Goal: Register for event/course

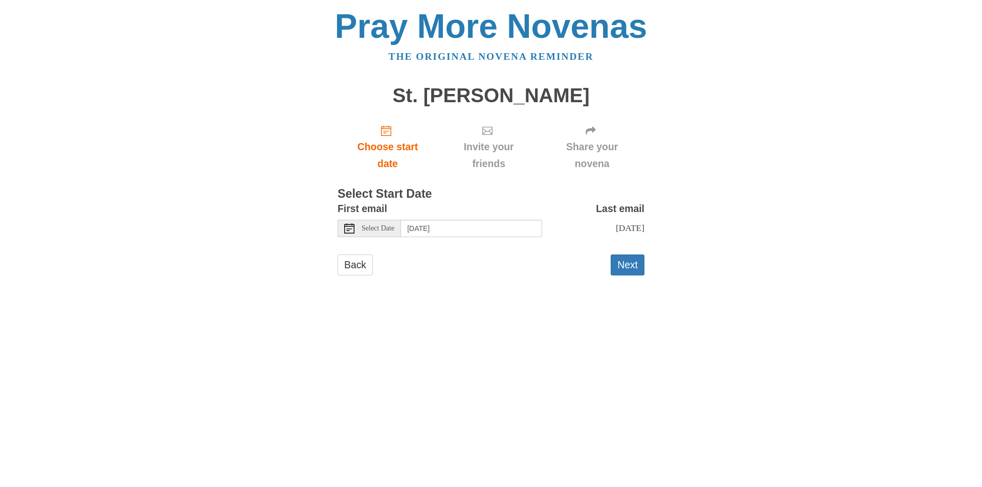
click at [371, 231] on span "Select Date" at bounding box center [378, 228] width 33 height 7
click at [383, 228] on span "Select Date" at bounding box center [378, 228] width 33 height 7
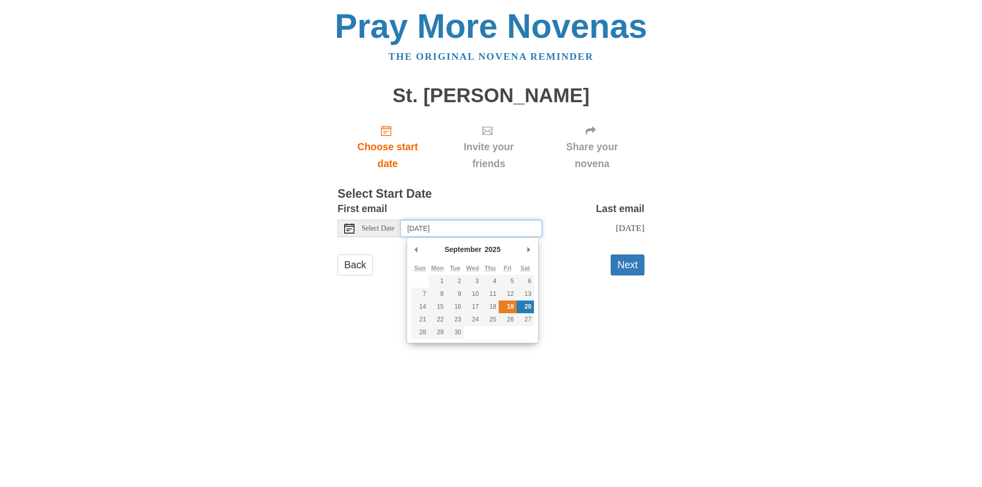
type input "[DATE]"
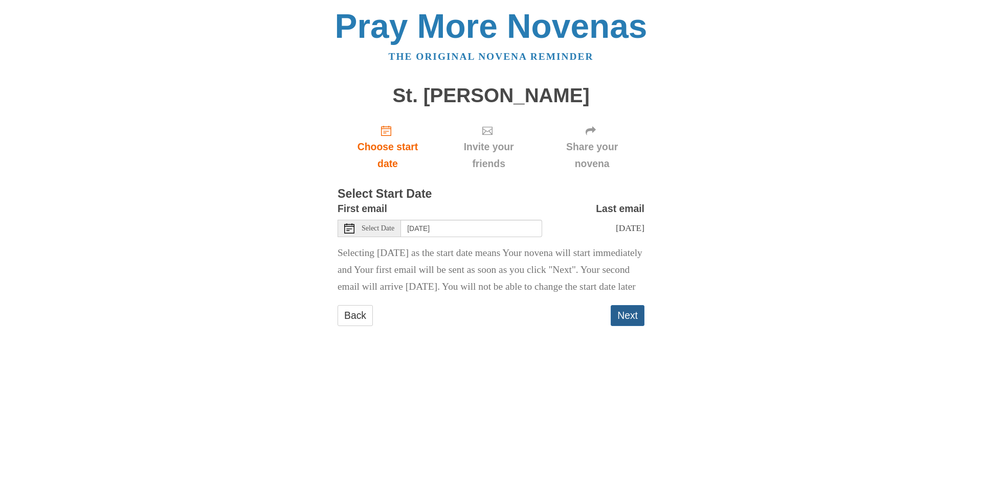
click at [633, 326] on button "Next" at bounding box center [628, 315] width 34 height 21
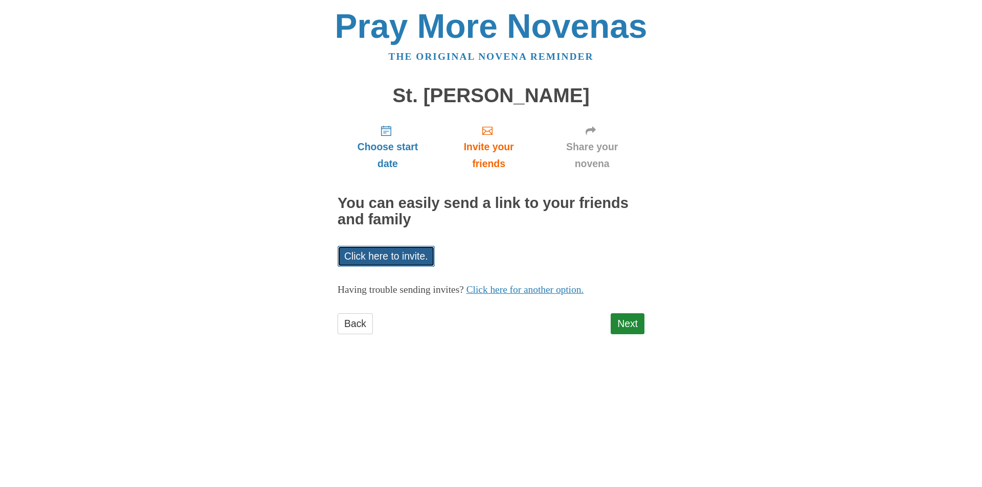
click at [374, 257] on link "Click here to invite." at bounding box center [385, 256] width 97 height 21
click at [623, 322] on link "Next" at bounding box center [628, 323] width 34 height 21
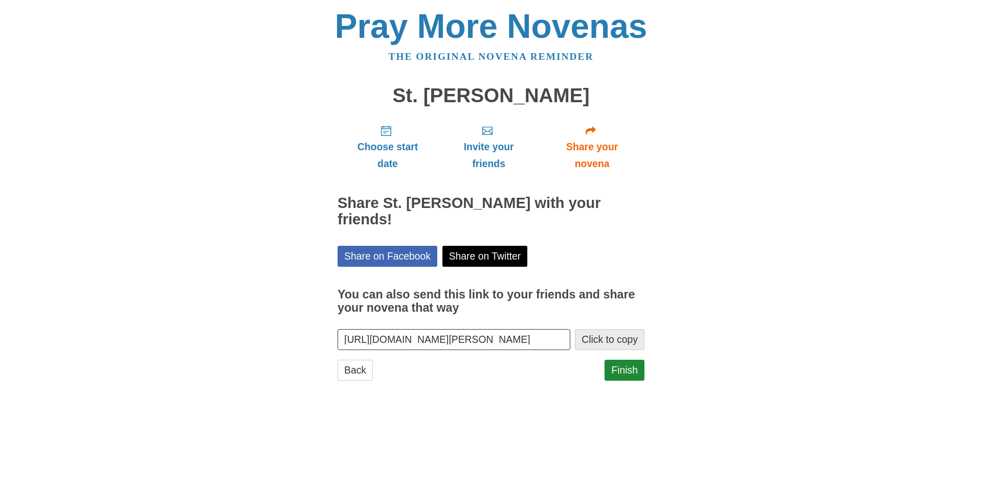
click at [612, 340] on button "Click to copy" at bounding box center [610, 339] width 70 height 21
